Goal: Check status: Check status

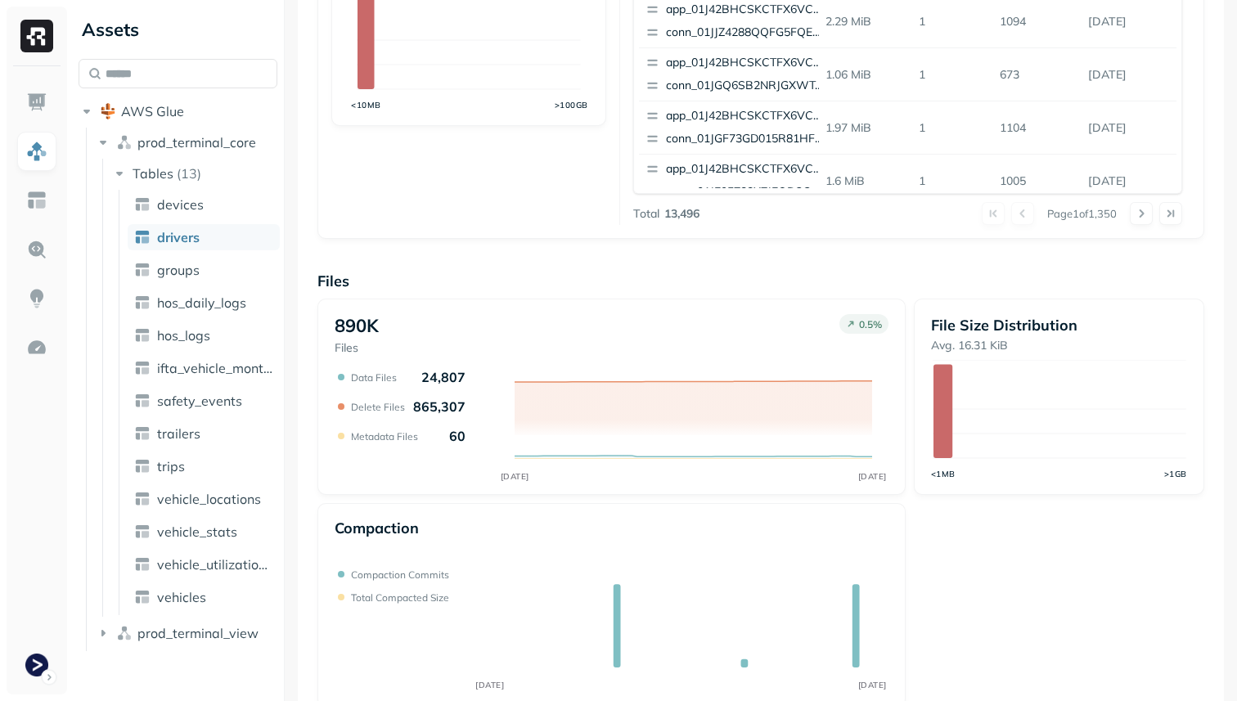
scroll to position [550, 0]
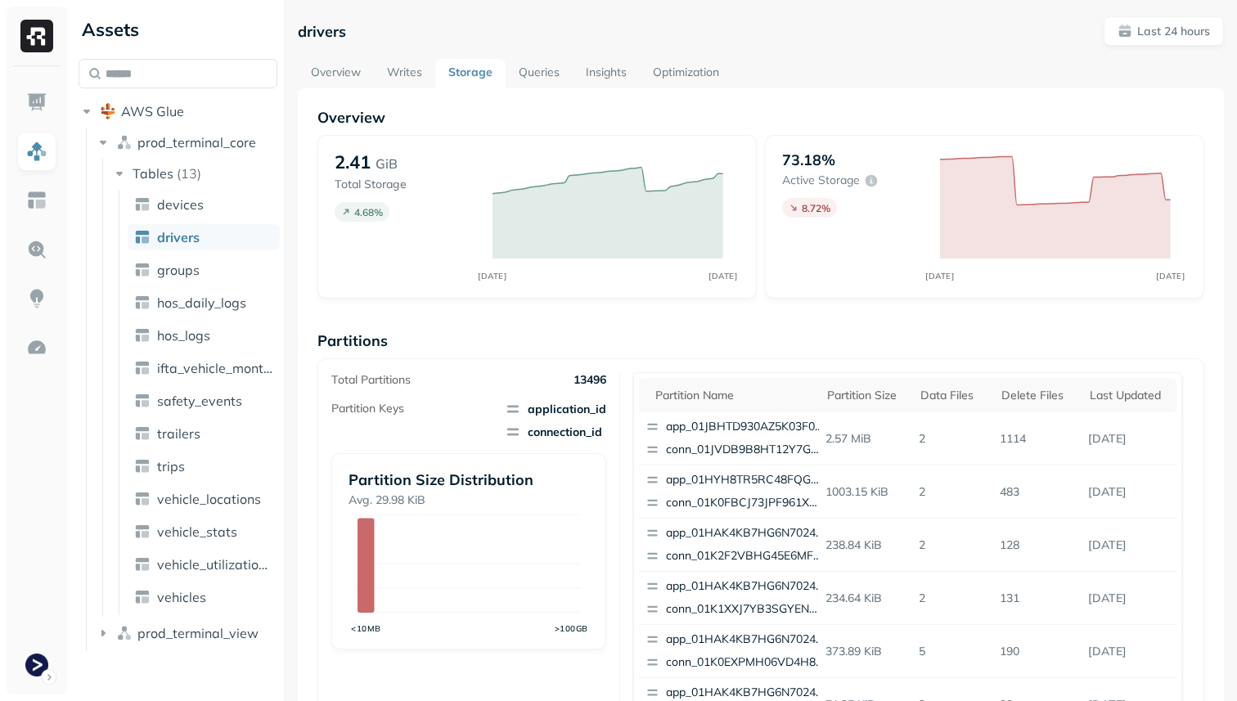
scroll to position [550, 0]
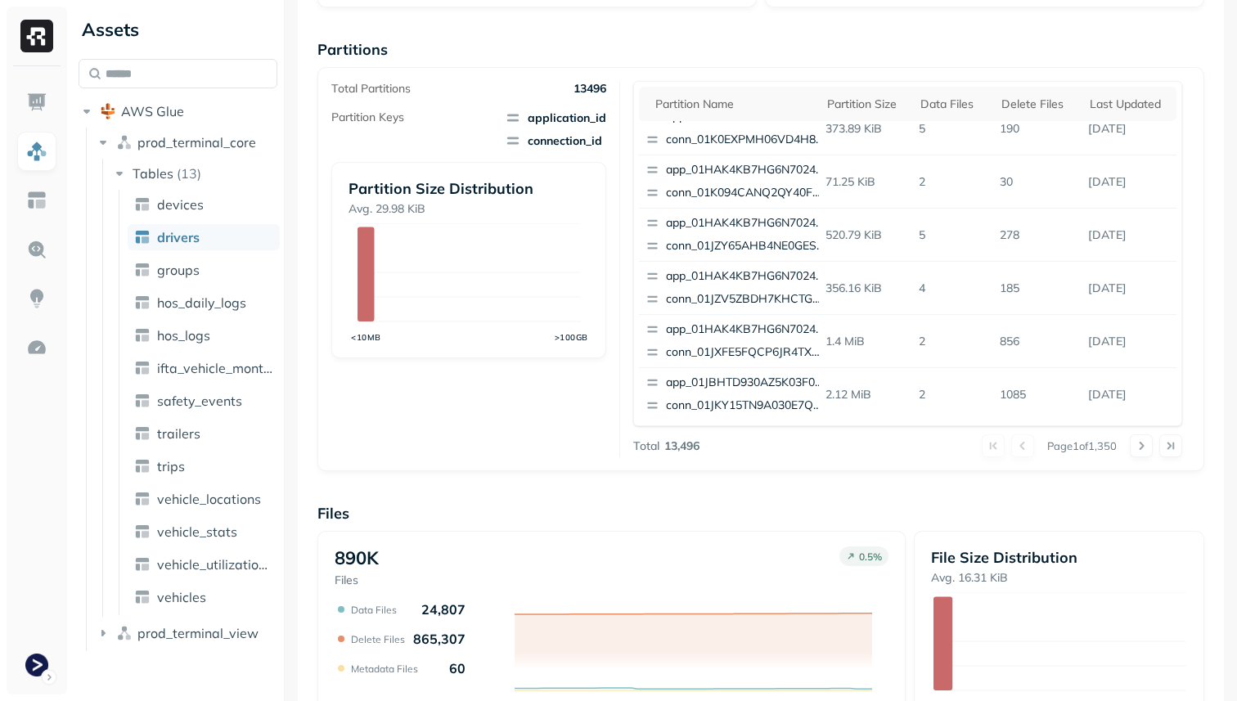
scroll to position [550, 0]
